Goal: Information Seeking & Learning: Learn about a topic

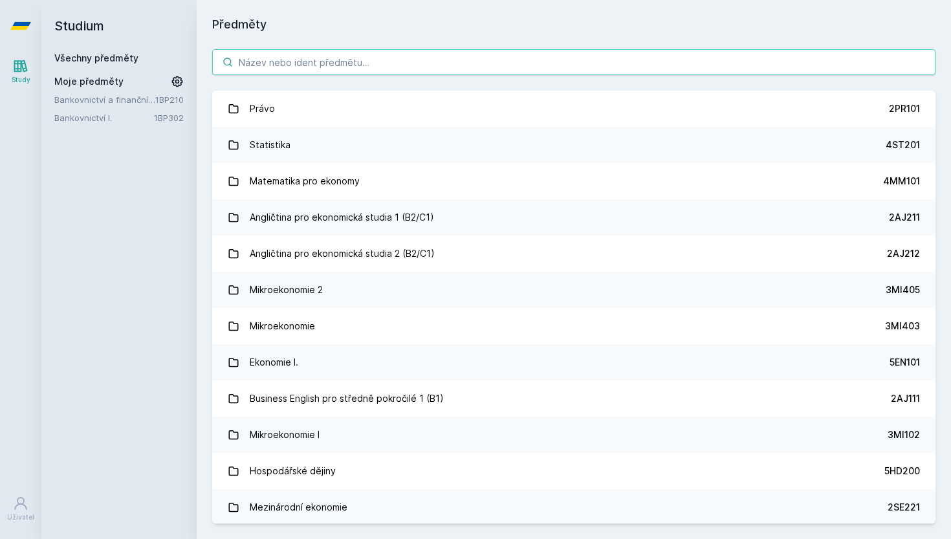
click at [453, 60] on input "search" at bounding box center [574, 62] width 724 height 26
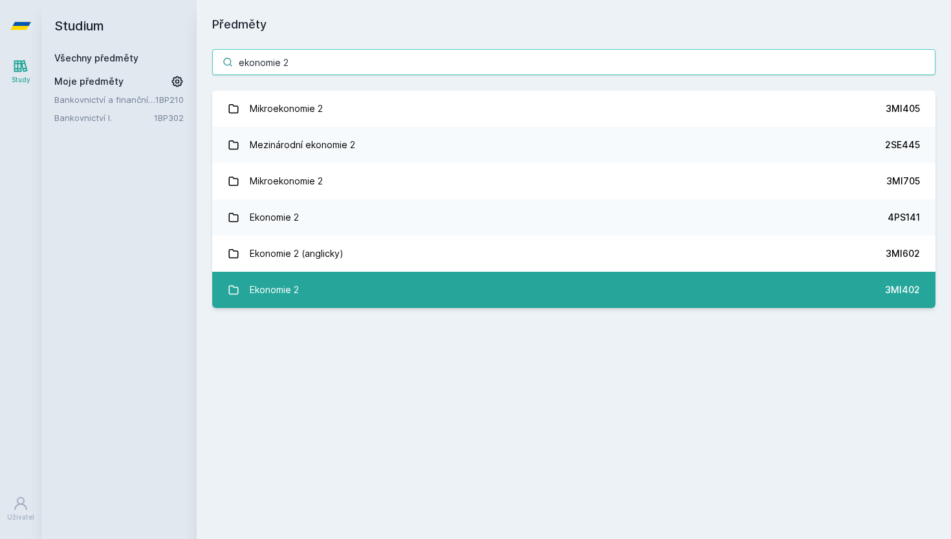
type input "ekonomie 2"
click at [385, 278] on link "Ekonomie 2 3MI402" at bounding box center [574, 290] width 724 height 36
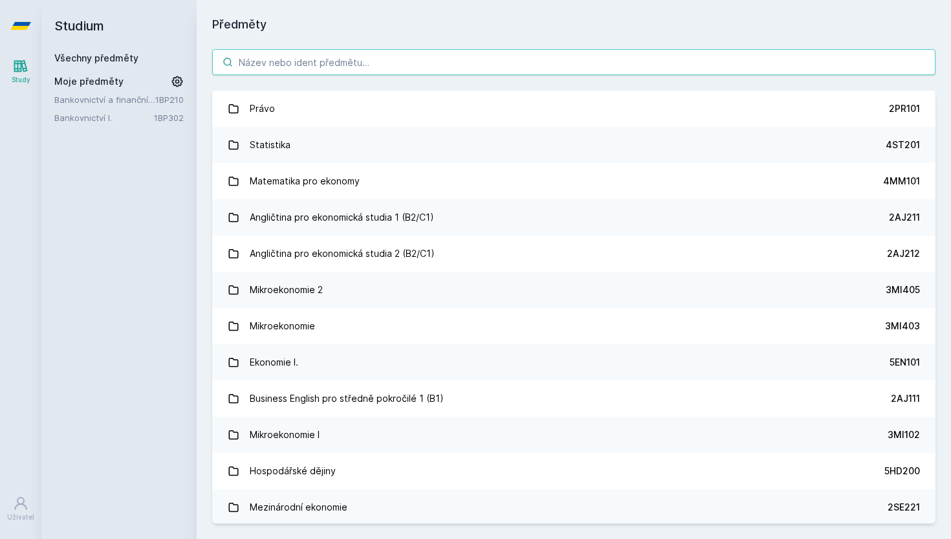
click at [282, 60] on input "search" at bounding box center [574, 62] width 724 height 26
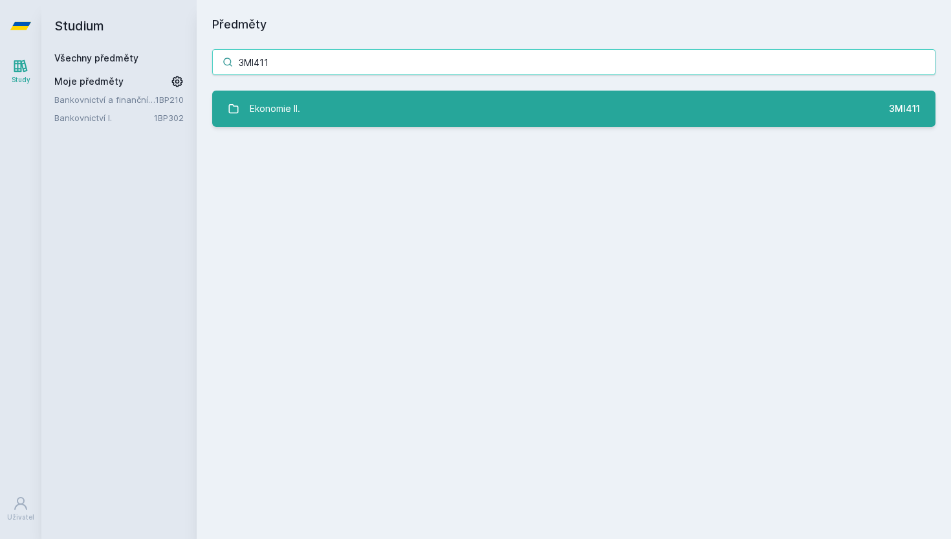
type input "3MI411"
click at [406, 106] on link "Ekonomie II. 3MI411" at bounding box center [574, 109] width 724 height 36
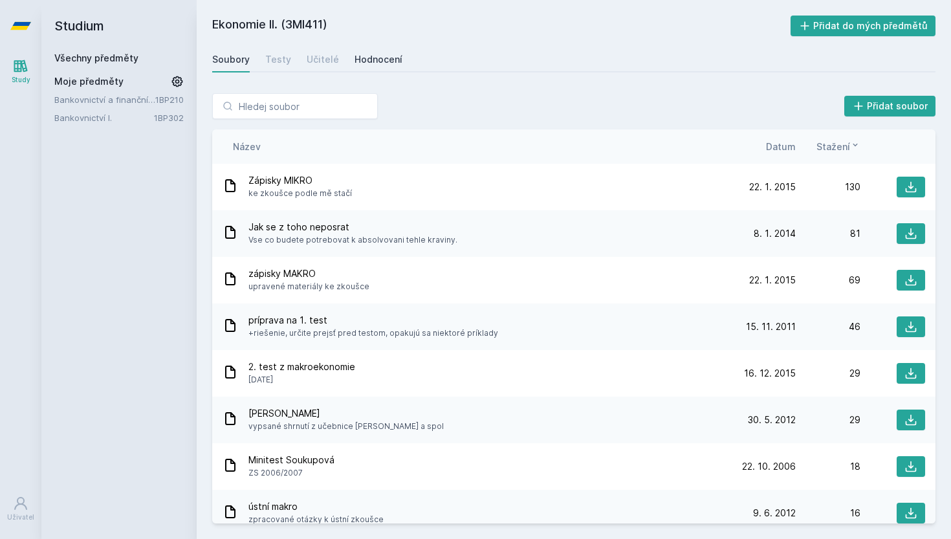
click at [373, 55] on div "Hodnocení" at bounding box center [379, 59] width 48 height 13
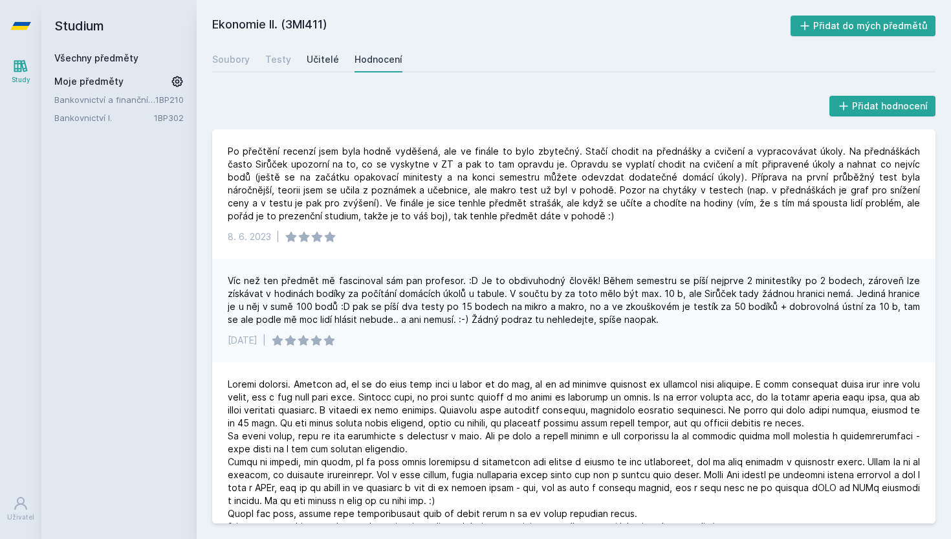
click at [315, 59] on div "Učitelé" at bounding box center [323, 59] width 32 height 13
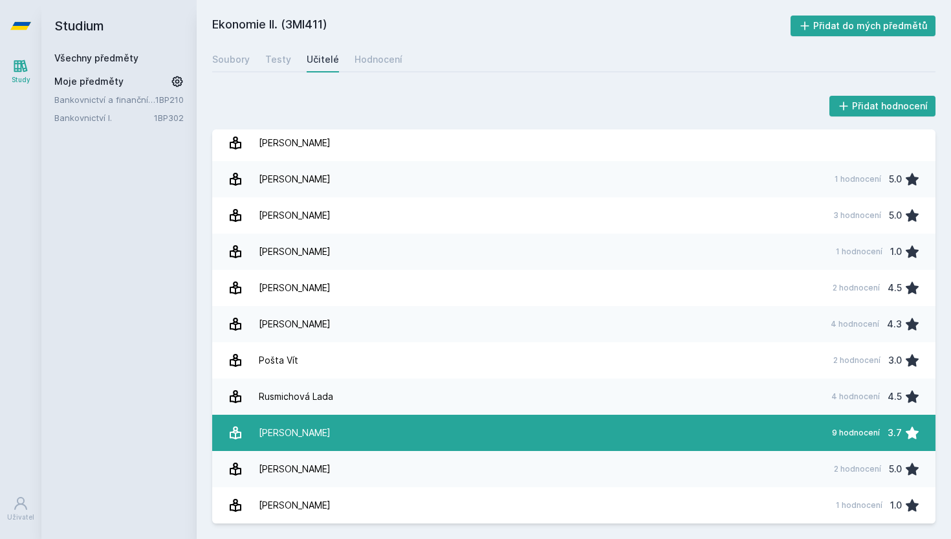
scroll to position [5, 0]
